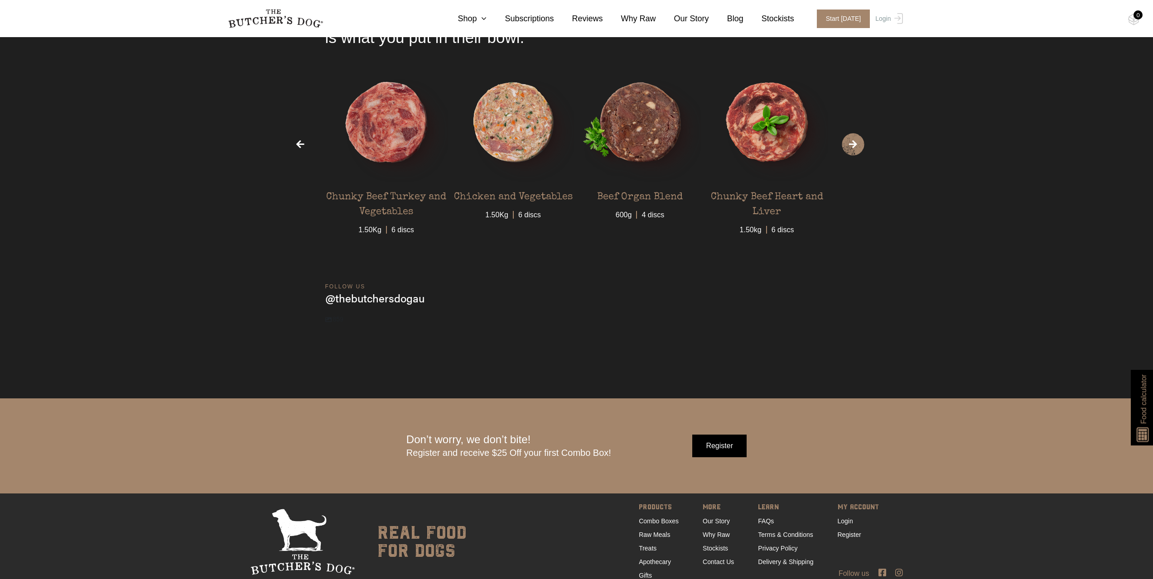
scroll to position [3322, 0]
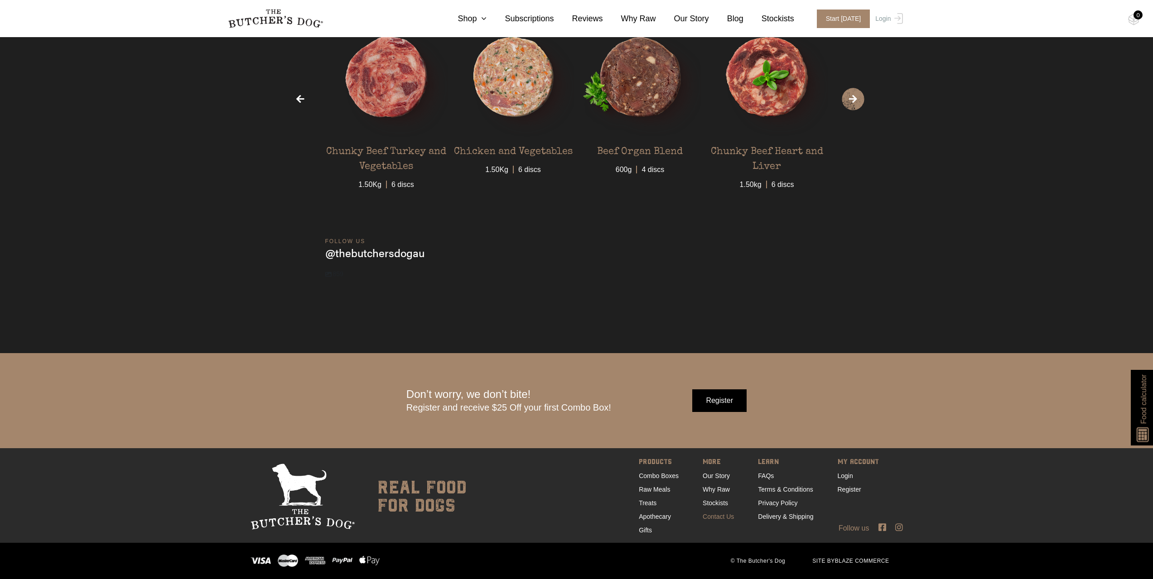
click at [722, 518] on link "Contact Us" at bounding box center [717, 516] width 31 height 7
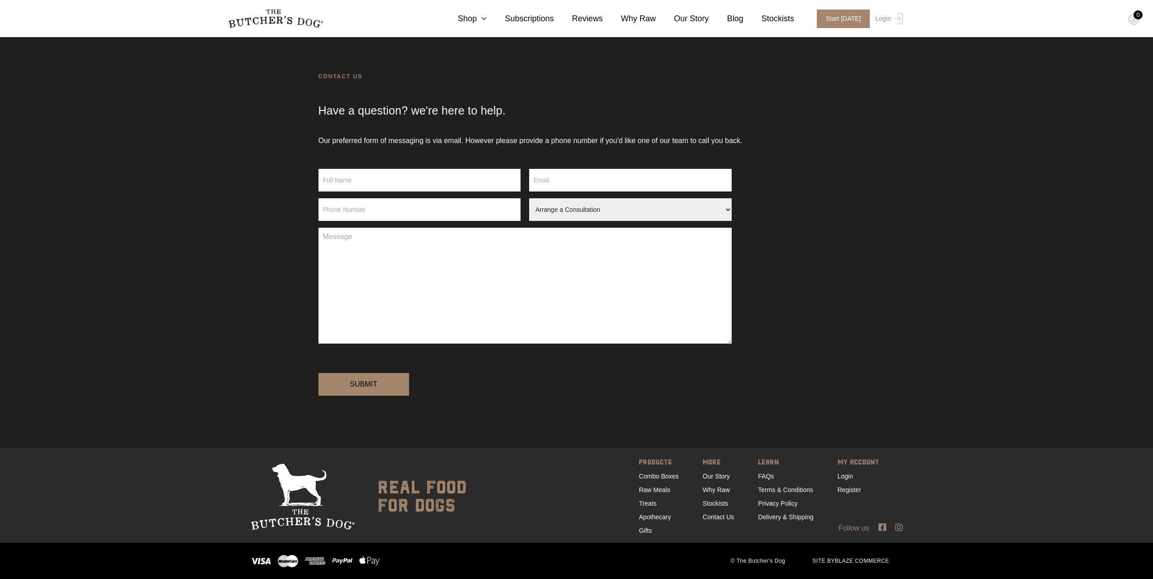
scroll to position [45, 0]
click at [361, 169] on input "Contact form" at bounding box center [419, 180] width 202 height 23
type input "[PERSON_NAME]"
type input "L"
click at [364, 169] on input "[PERSON_NAME]" at bounding box center [419, 180] width 202 height 23
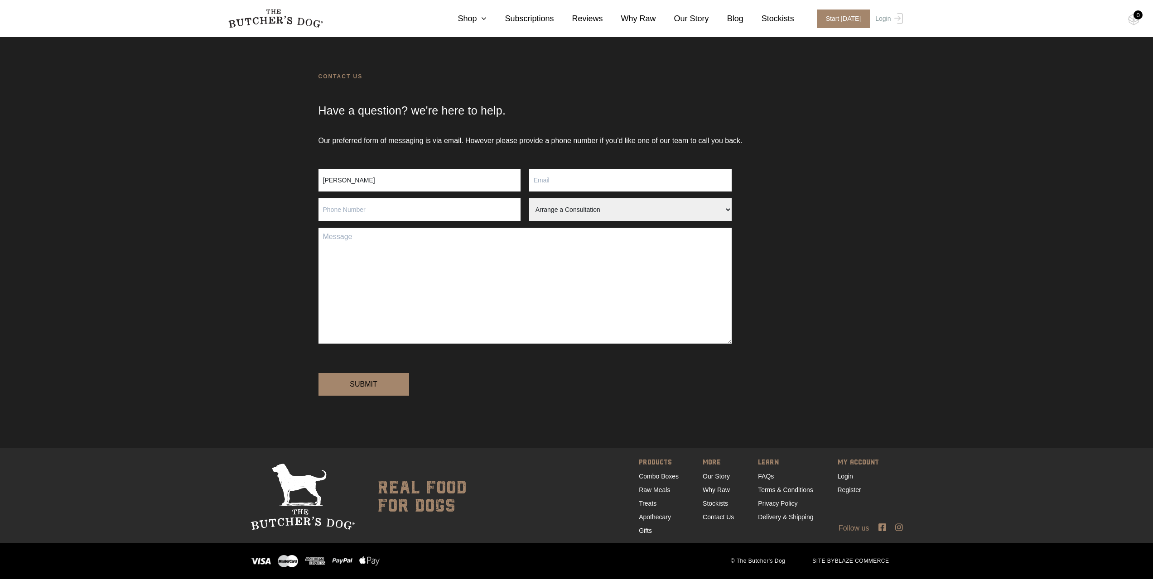
type input "[PERSON_NAME]"
type input "[EMAIL_ADDRESS][DOMAIN_NAME]"
click at [351, 198] on input "Contact form" at bounding box center [419, 209] width 202 height 23
type input "0413 270 678"
click at [562, 198] on select "Arrange a Consultation Become a Stockist Order Query Stock Enquiry" at bounding box center [630, 209] width 202 height 23
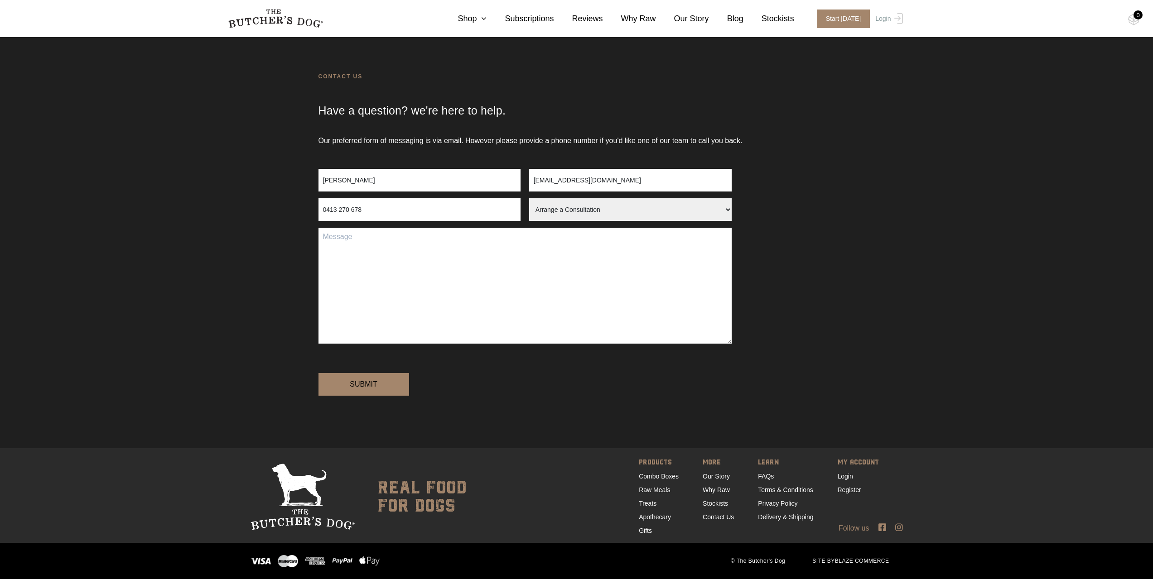
click at [562, 198] on select "Arrange a Consultation Become a Stockist Order Query Stock Enquiry" at bounding box center [630, 209] width 202 height 23
select select "Order Query"
click at [529, 198] on select "Arrange a Consultation Become a Stockist Order Query Stock Enquiry" at bounding box center [630, 209] width 202 height 23
click at [423, 232] on textarea "Contact form" at bounding box center [524, 286] width 413 height 116
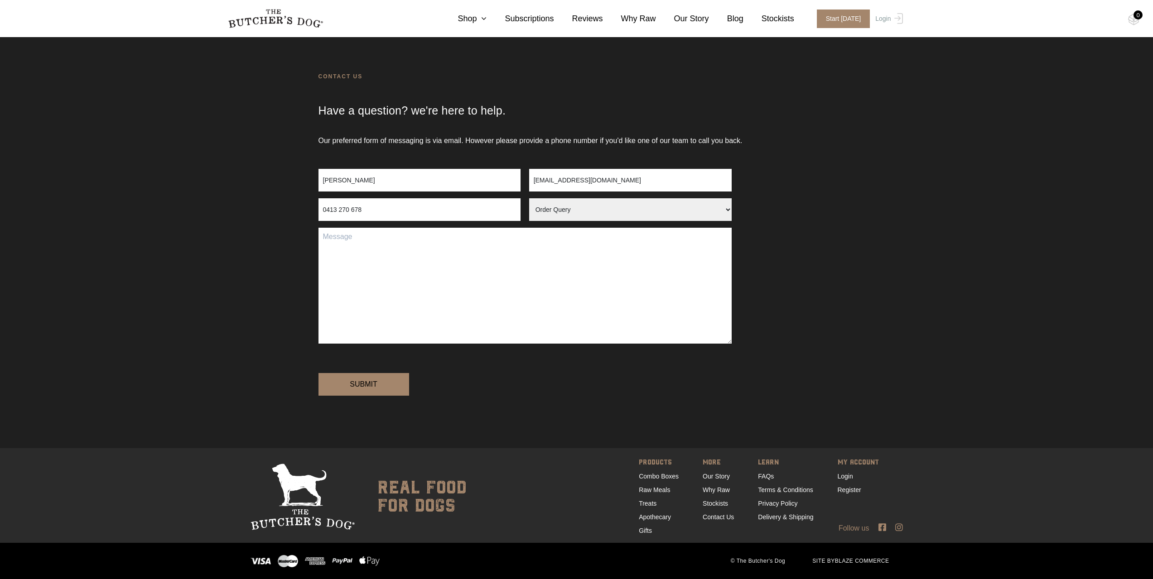
drag, startPoint x: 423, startPoint y: 232, endPoint x: 418, endPoint y: 224, distance: 8.9
click at [422, 231] on textarea "Contact form" at bounding box center [524, 286] width 413 height 116
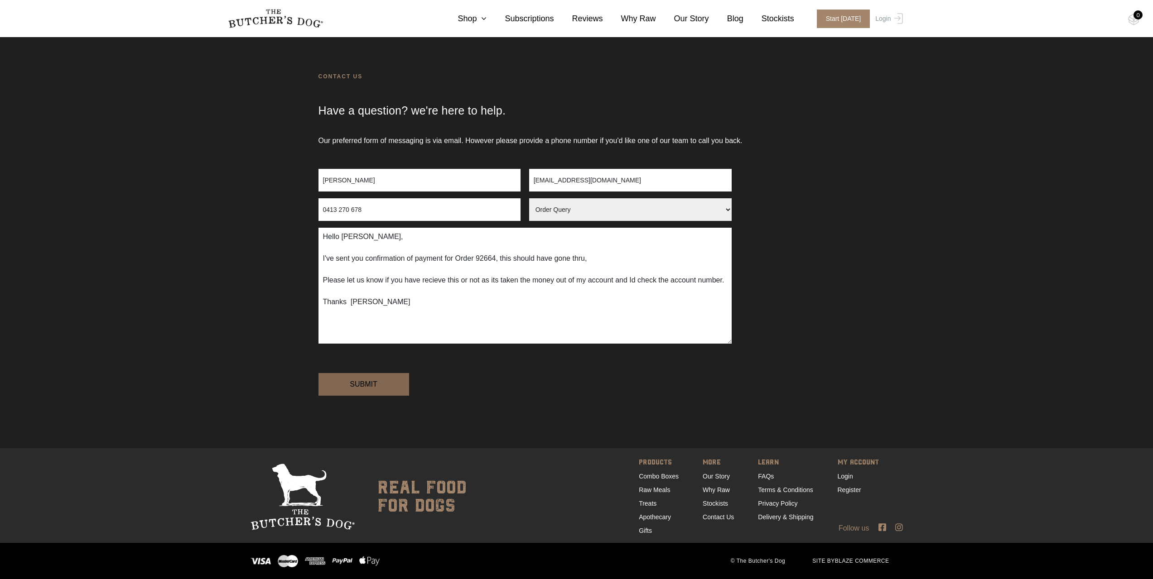
type textarea "Hello [PERSON_NAME], I've sent you confirmation of payment for Order 92664, thi…"
click at [383, 396] on input "Submit" at bounding box center [363, 384] width 91 height 23
